Goal: Task Accomplishment & Management: Complete application form

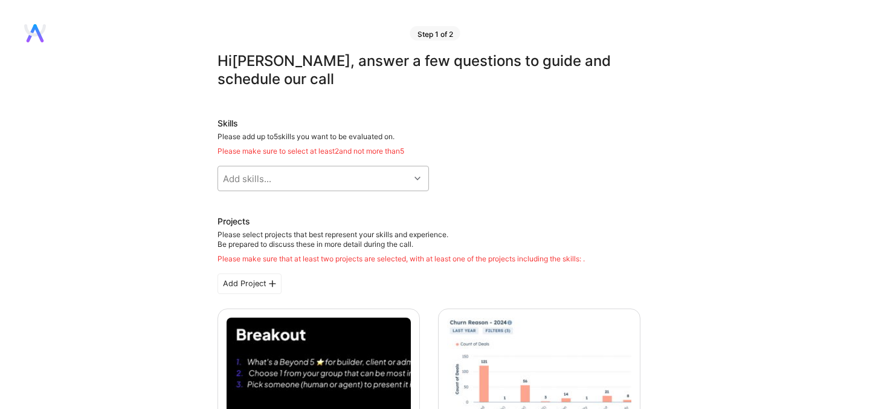
click at [273, 177] on div "Add skills..." at bounding box center [314, 178] width 192 height 24
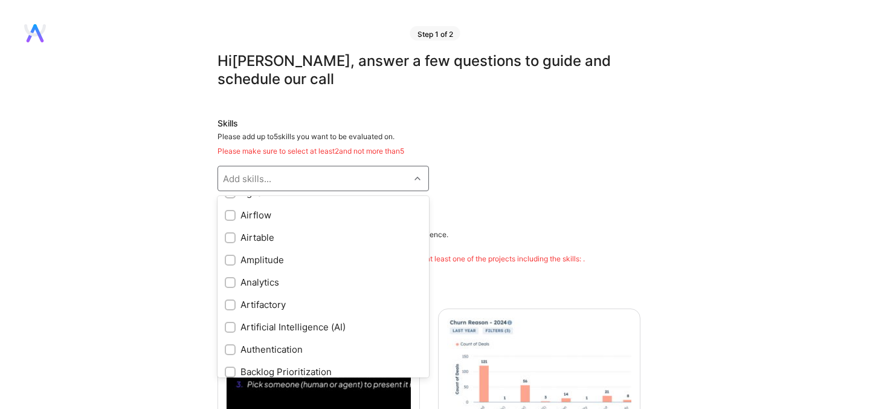
scroll to position [60, 0]
click at [236, 327] on div "Artificial Intelligence (AI)" at bounding box center [323, 328] width 197 height 13
checkbox input "true"
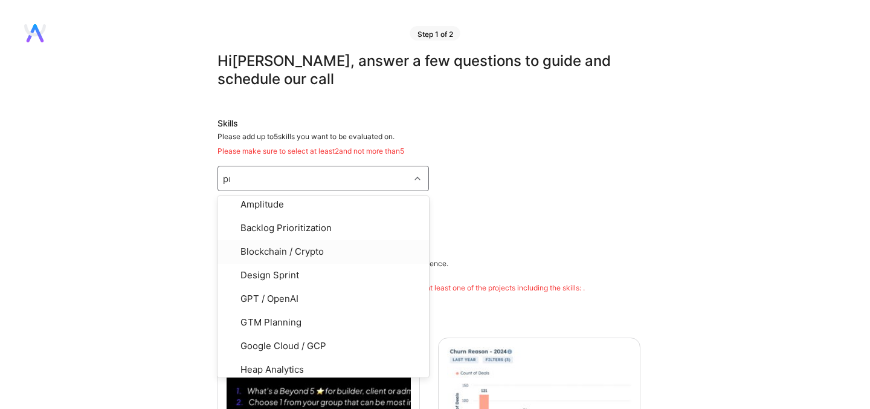
scroll to position [0, 0]
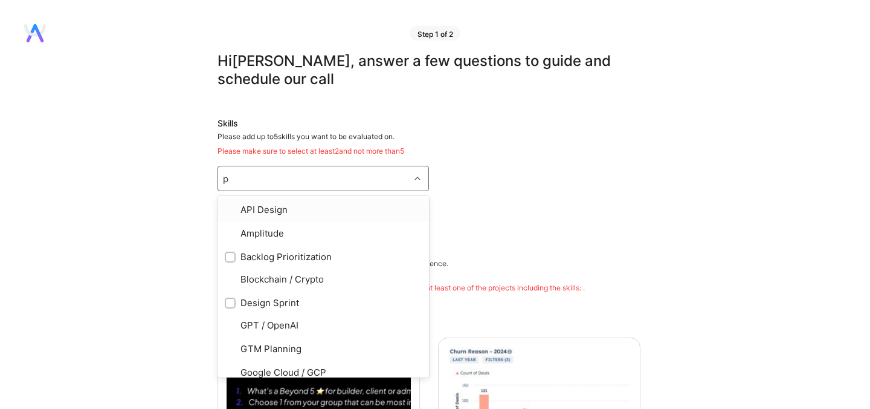
type input "pr"
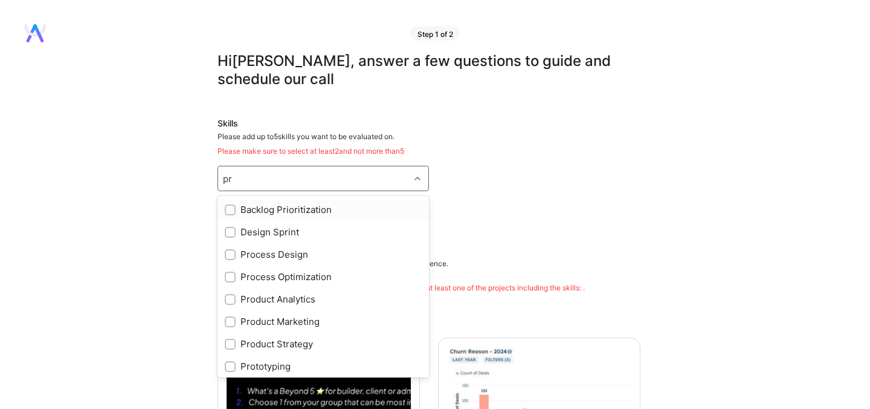
click at [233, 208] on input "checkbox" at bounding box center [231, 210] width 8 height 8
checkbox input "true"
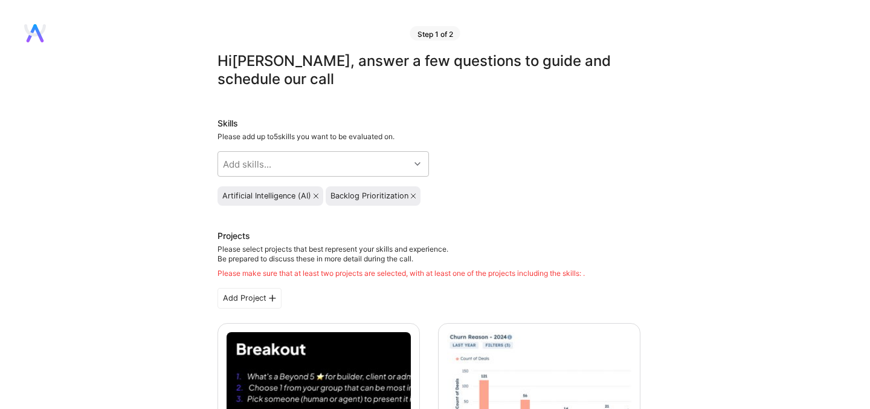
click at [316, 196] on icon at bounding box center [316, 195] width 5 height 5
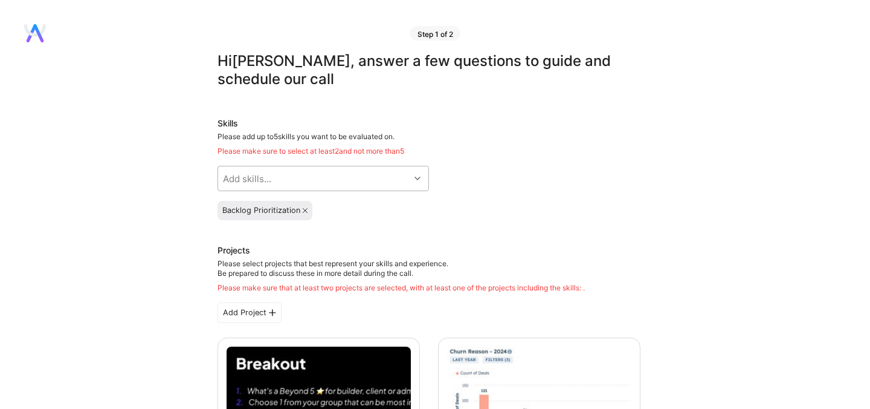
click at [279, 179] on div "Add skills..." at bounding box center [314, 178] width 192 height 24
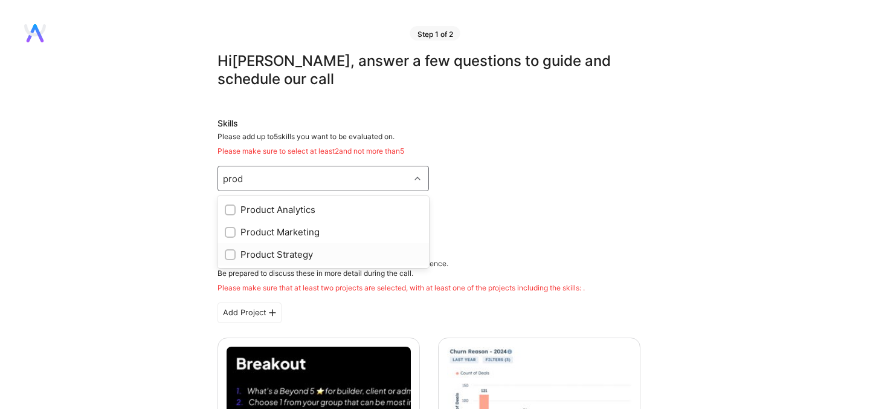
type input "prod"
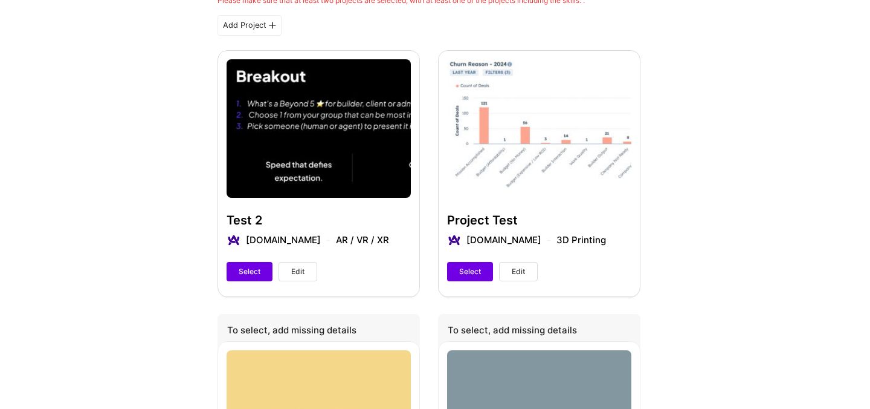
scroll to position [288, 0]
click at [485, 222] on div "Project Test A.Team 3D Printing Select Edit" at bounding box center [539, 172] width 202 height 245
drag, startPoint x: 467, startPoint y: 270, endPoint x: 511, endPoint y: 237, distance: 55.2
click at [522, 267] on span "Edit" at bounding box center [518, 270] width 13 height 11
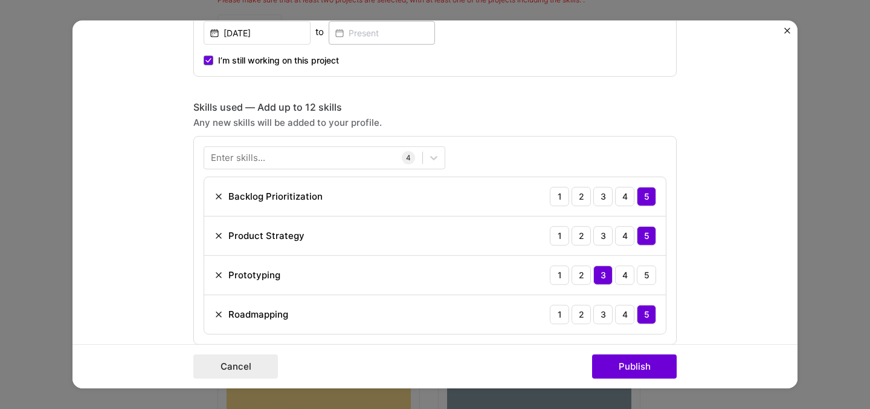
scroll to position [765, 0]
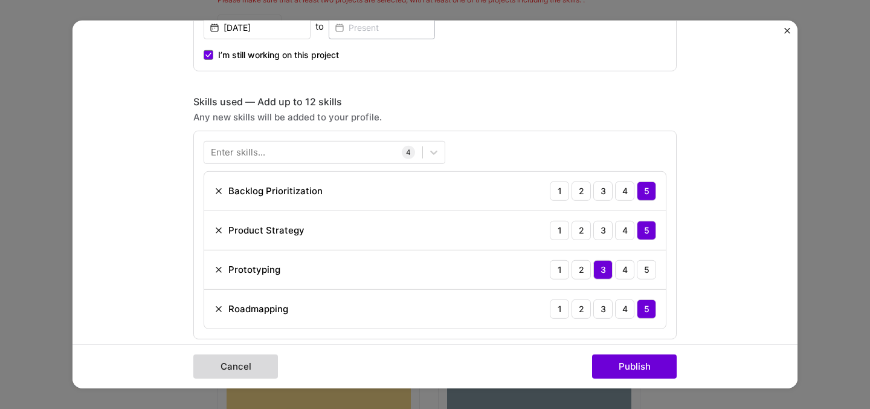
click at [244, 365] on button "Cancel" at bounding box center [235, 366] width 85 height 24
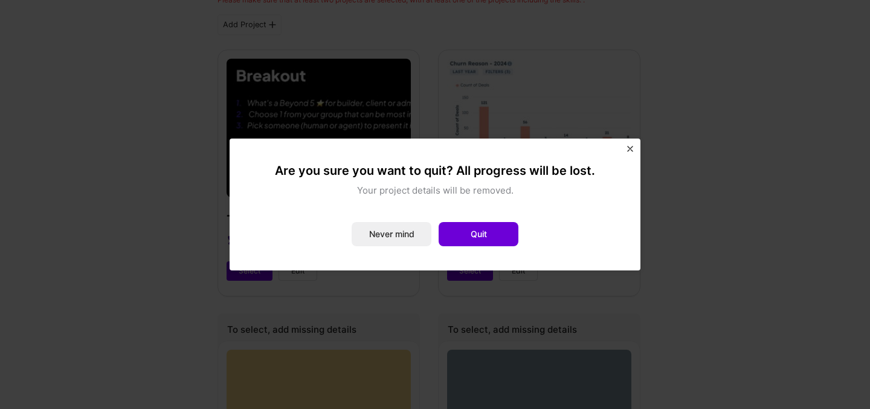
click at [631, 149] on img "Close" at bounding box center [630, 149] width 6 height 6
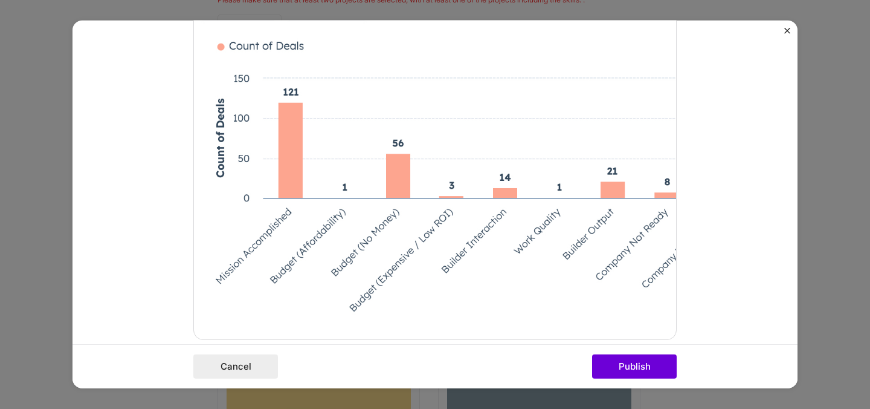
scroll to position [248, 0]
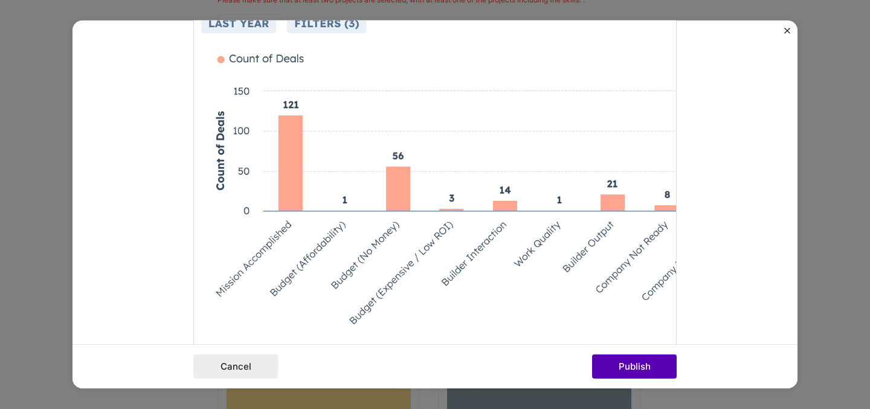
click at [631, 366] on button "Publish" at bounding box center [634, 366] width 85 height 24
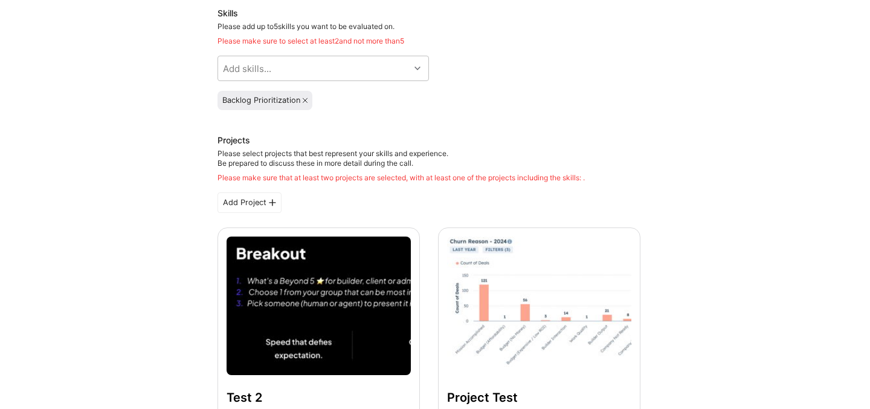
scroll to position [0, 0]
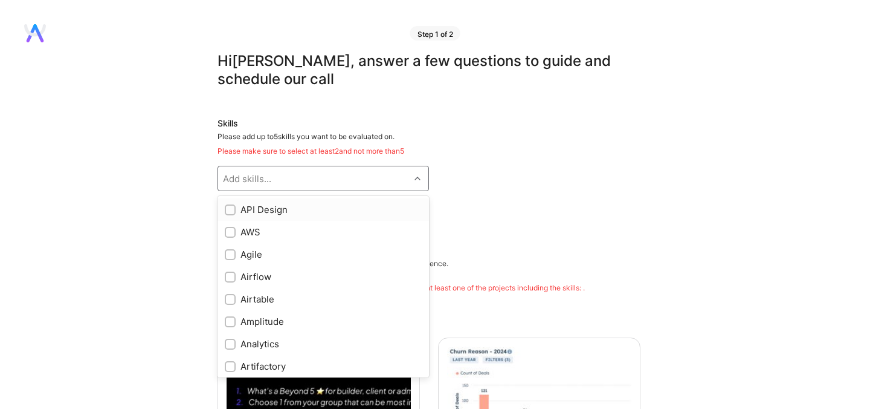
click at [297, 181] on div "Add skills..." at bounding box center [314, 178] width 192 height 24
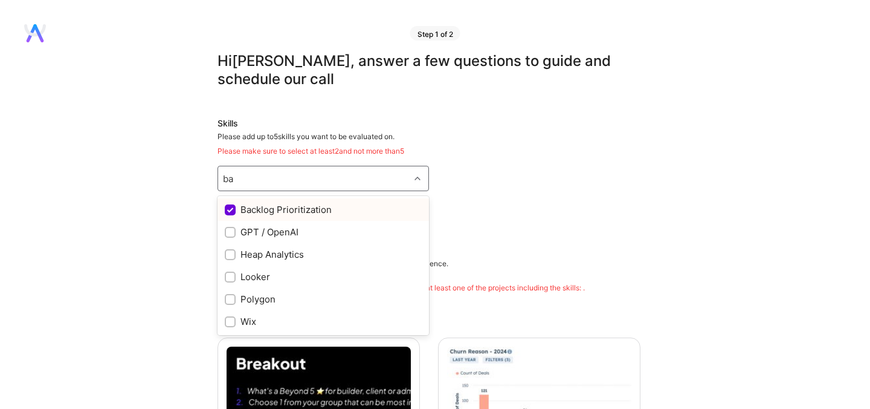
type input "b"
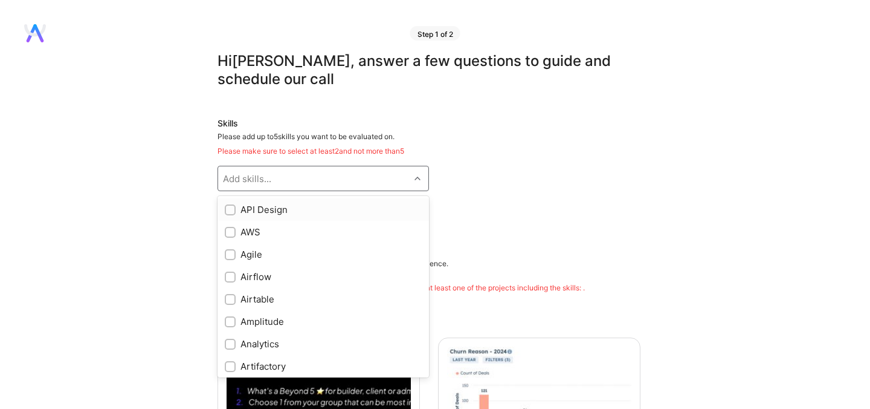
checkbox input "true"
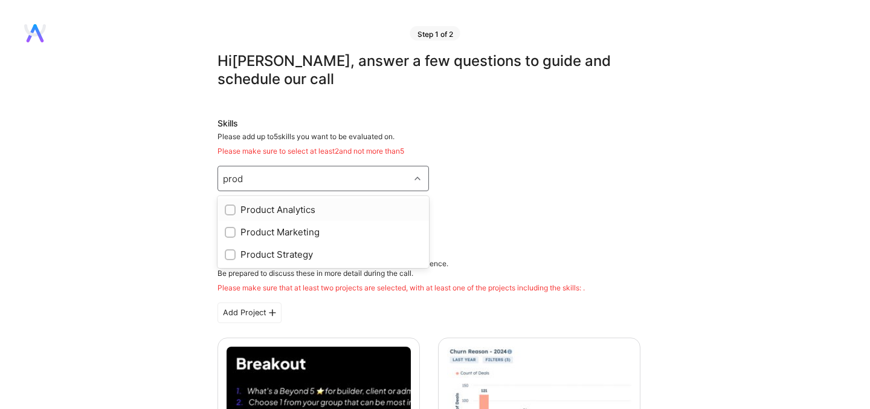
type input "produ"
click at [301, 253] on div "Product Strategy" at bounding box center [323, 254] width 197 height 13
checkbox input "true"
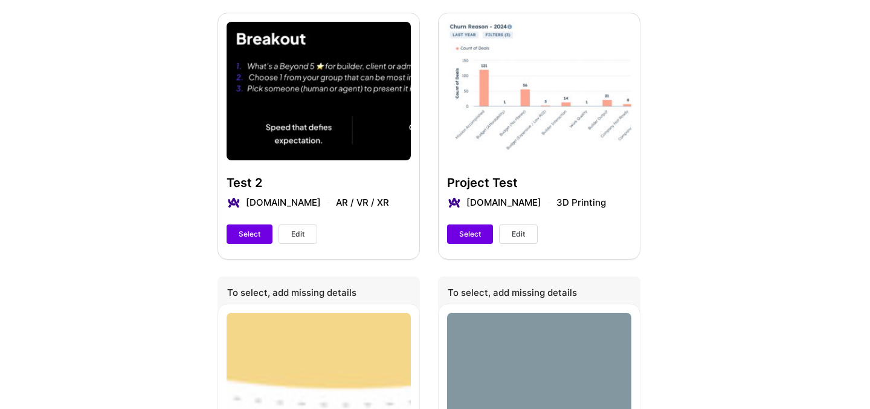
scroll to position [230, 0]
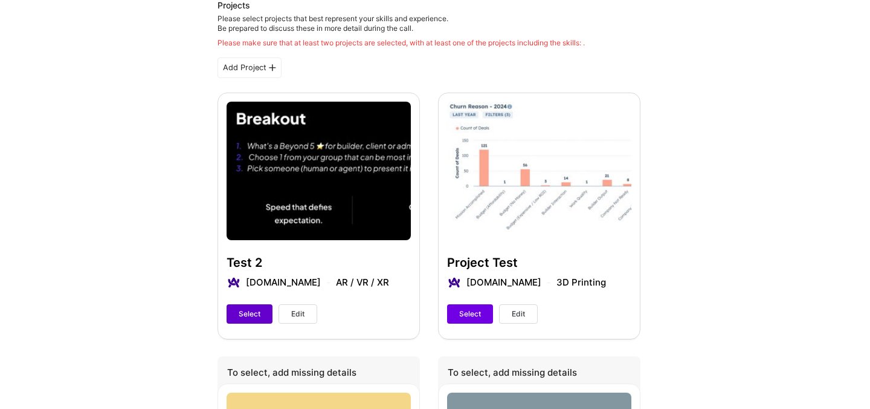
click at [245, 312] on span "Select" at bounding box center [250, 313] width 22 height 11
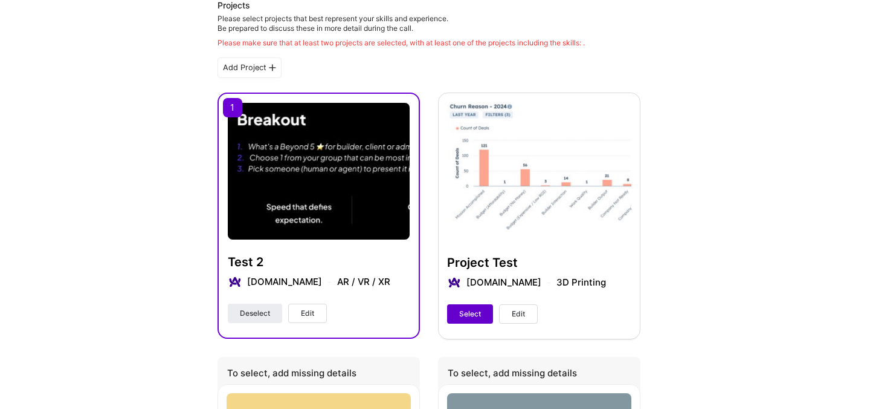
click at [468, 308] on span "Select" at bounding box center [470, 313] width 22 height 11
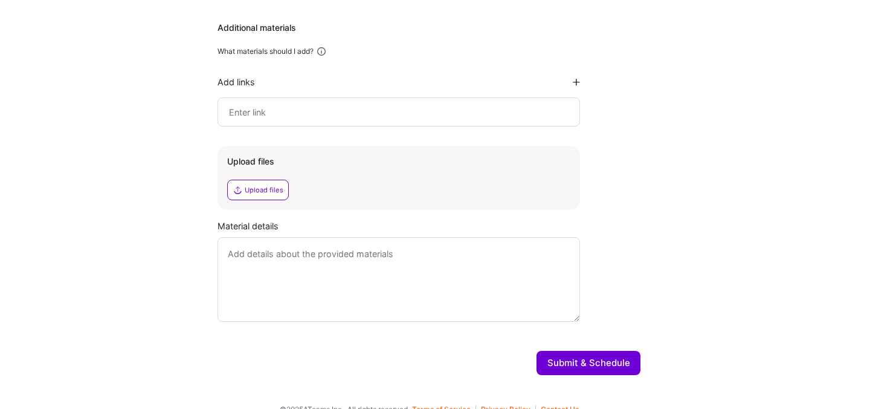
scroll to position [1178, 0]
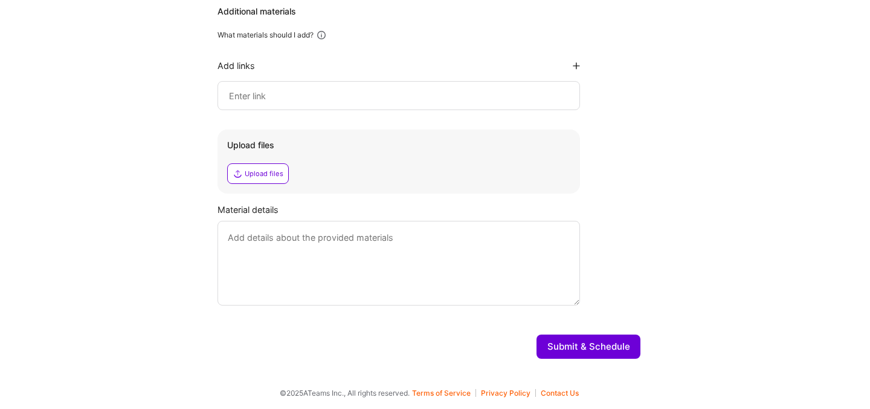
click at [568, 344] on button "Submit & Schedule" at bounding box center [589, 346] width 104 height 24
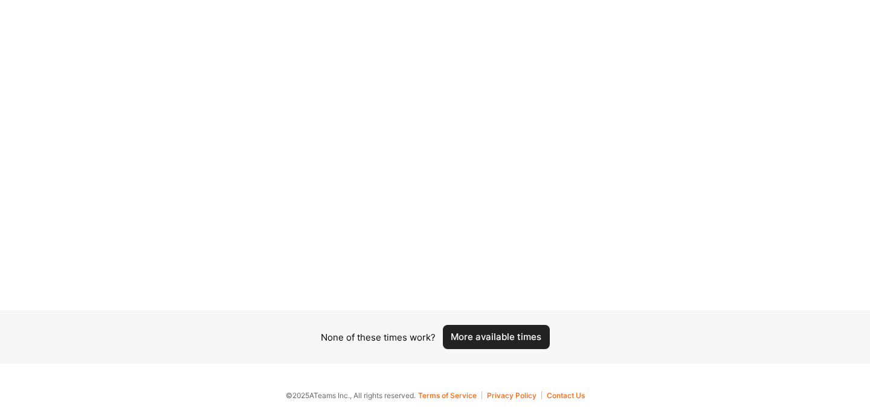
scroll to position [146, 0]
click at [464, 332] on button "More available times" at bounding box center [496, 334] width 107 height 24
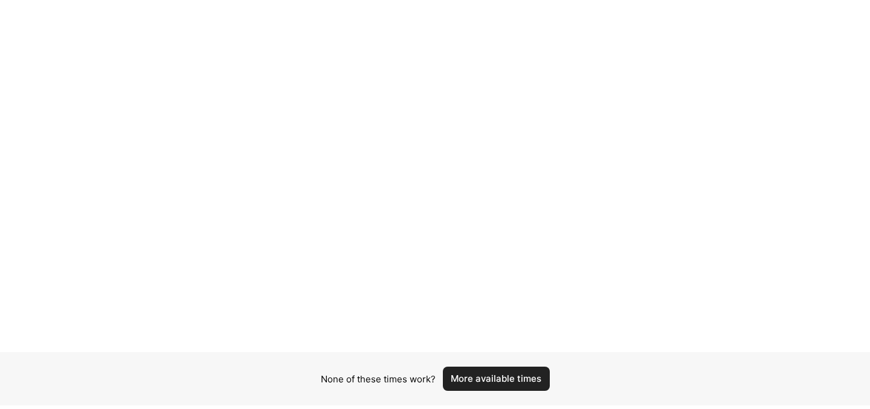
scroll to position [0, 0]
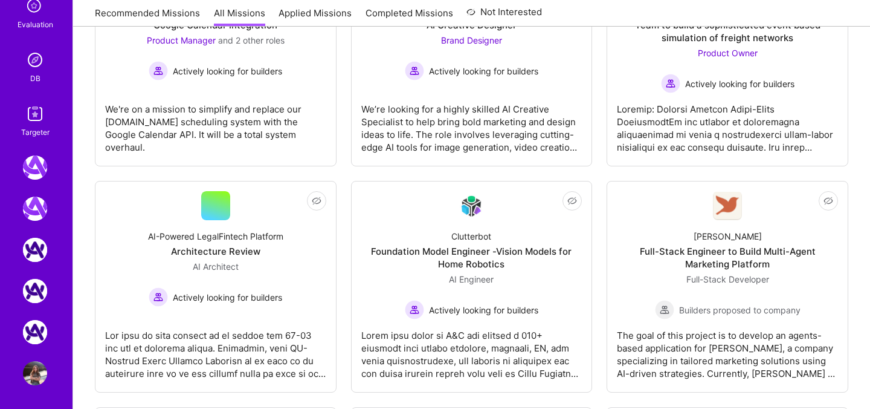
scroll to position [293, 0]
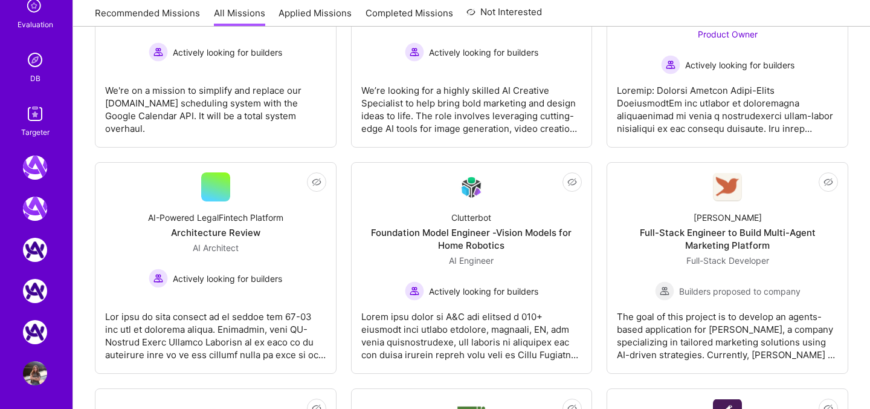
click at [40, 372] on img at bounding box center [35, 373] width 24 height 24
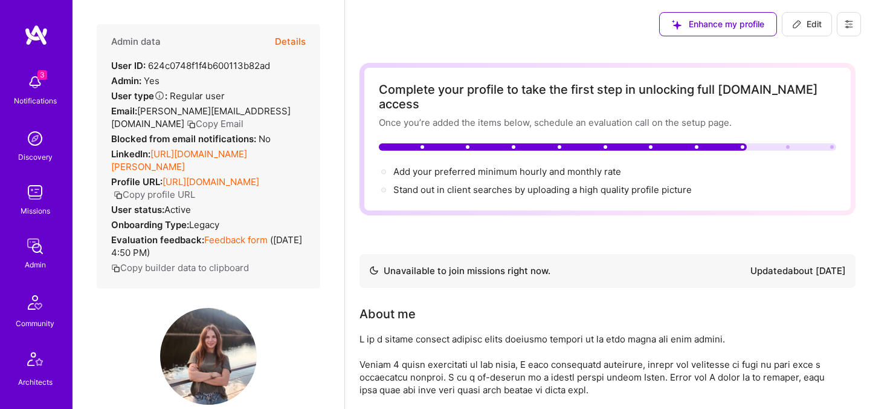
click at [848, 26] on icon at bounding box center [849, 24] width 7 height 7
click at [844, 24] on icon at bounding box center [849, 24] width 10 height 10
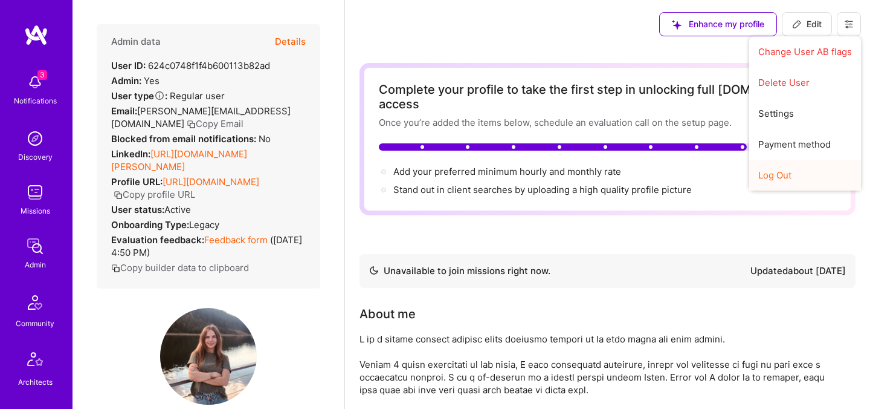
click at [792, 173] on button "Log Out" at bounding box center [805, 175] width 112 height 31
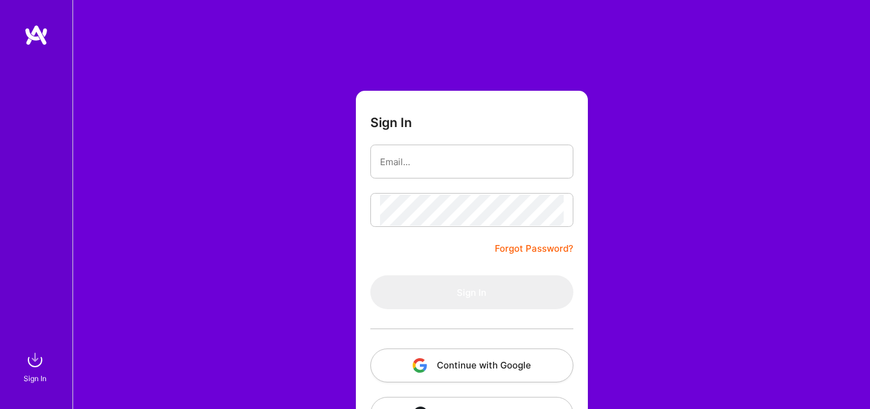
click at [479, 364] on button "Continue with Google" at bounding box center [471, 365] width 203 height 34
